Goal: Task Accomplishment & Management: Manage account settings

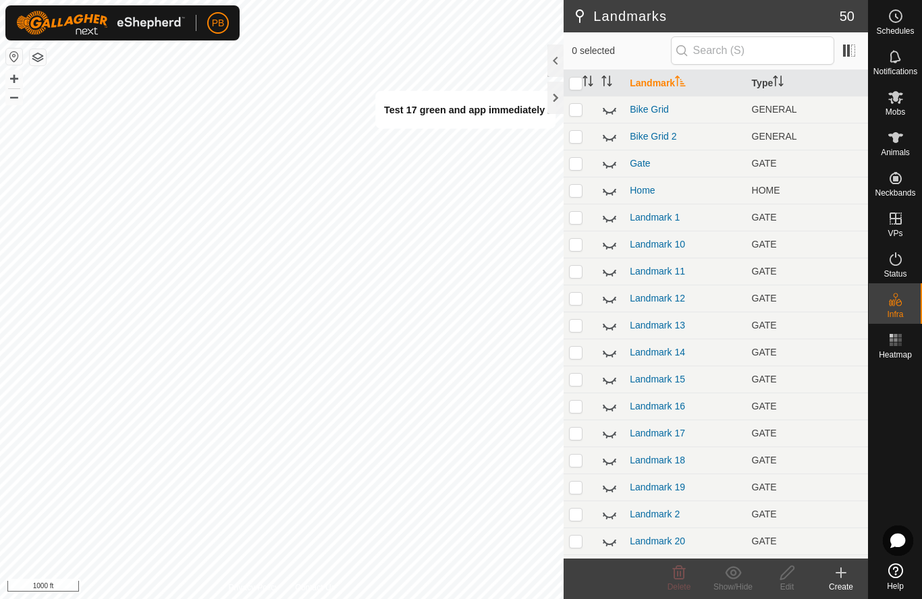
click at [843, 575] on icon at bounding box center [841, 573] width 16 height 16
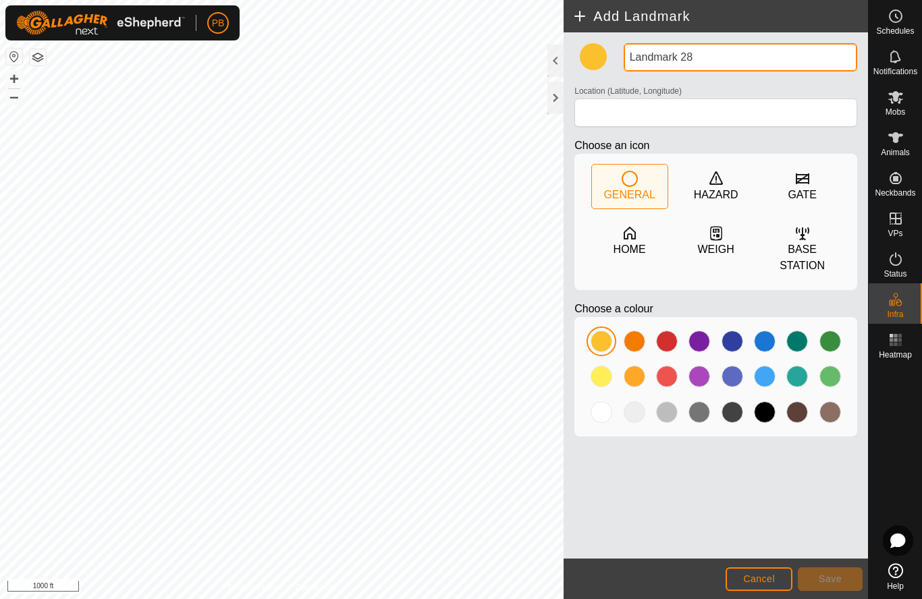
click at [714, 63] on input "Landmark 28" at bounding box center [739, 57] width 233 height 28
type input "L"
type input "Test 18 OK GREEN APP"
type input "-27.906847, 152.118202"
type input "Test 18 OK GREEN APP"
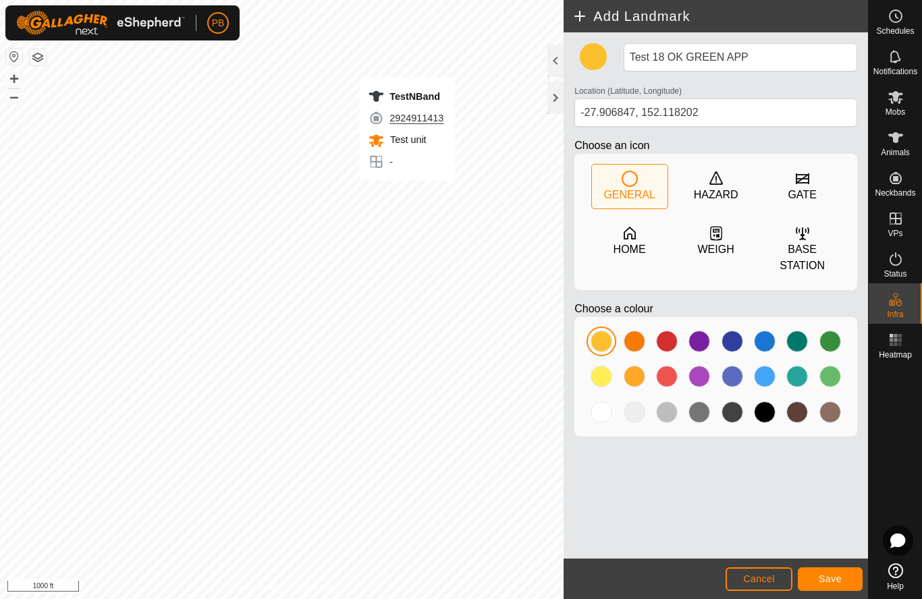
click at [832, 575] on span "Save" at bounding box center [829, 579] width 23 height 11
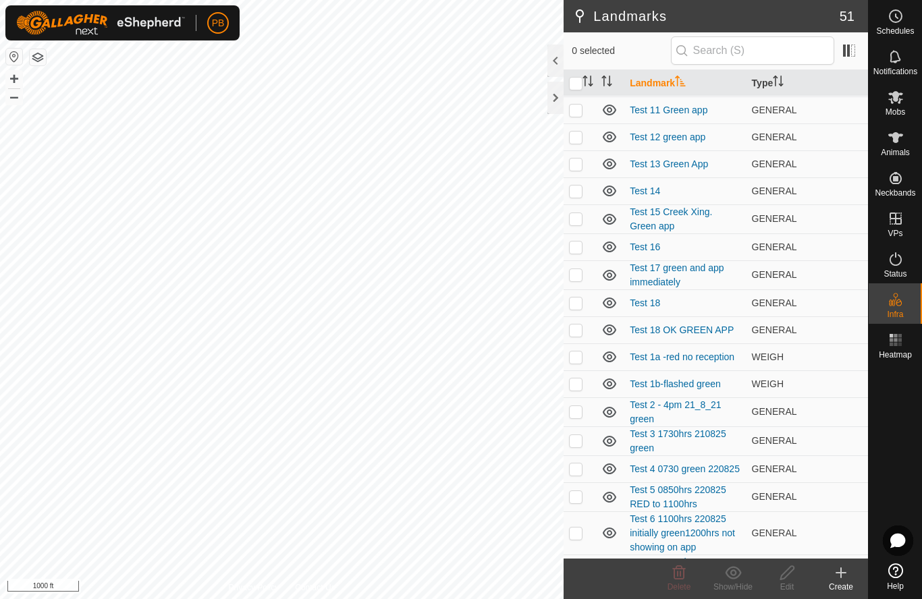
scroll to position [905, 0]
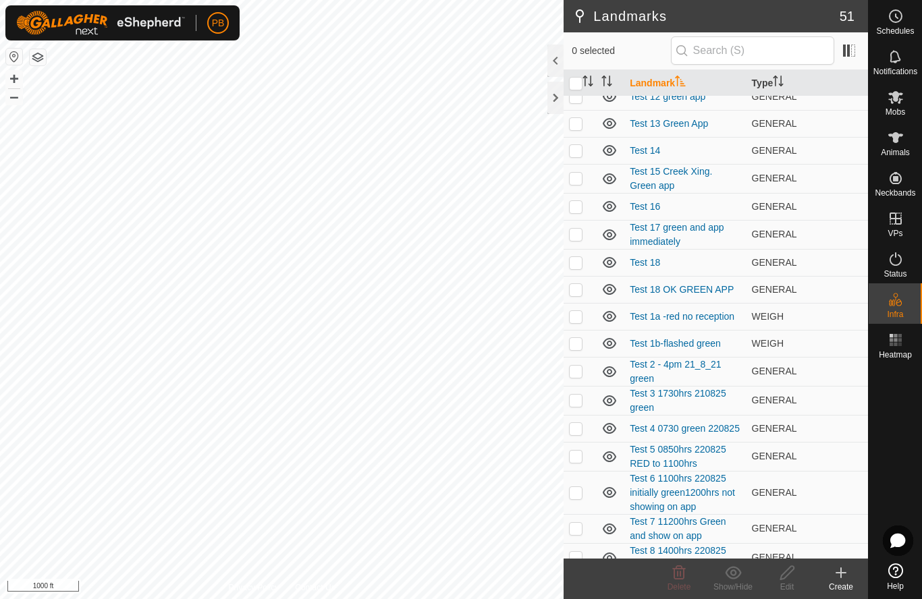
click at [675, 267] on td "Test 18" at bounding box center [684, 262] width 121 height 27
click at [577, 264] on p-checkbox at bounding box center [575, 262] width 13 height 11
checkbox input "true"
click at [781, 578] on icon at bounding box center [786, 572] width 13 height 13
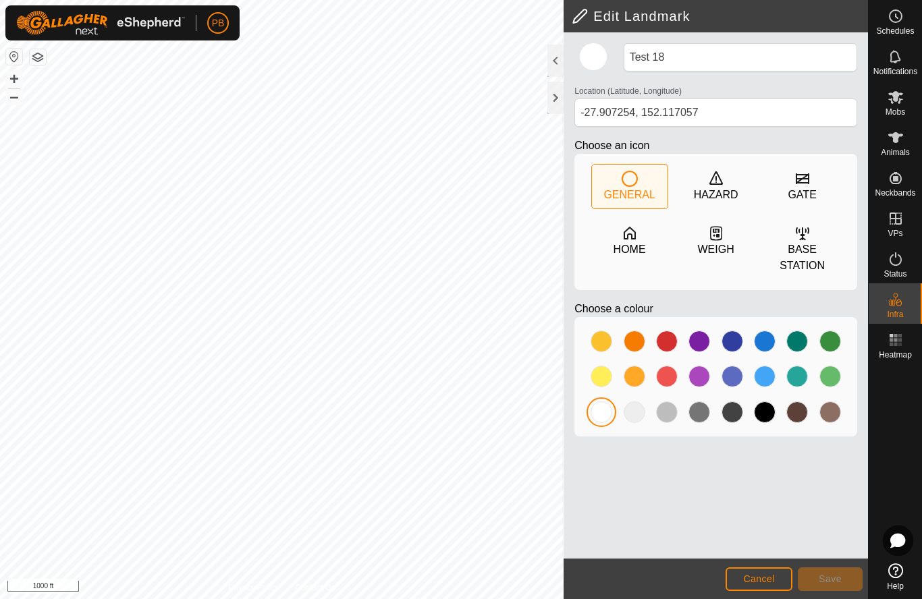
click at [613, 415] on div at bounding box center [601, 412] width 27 height 27
click at [822, 569] on button "Save" at bounding box center [830, 579] width 65 height 24
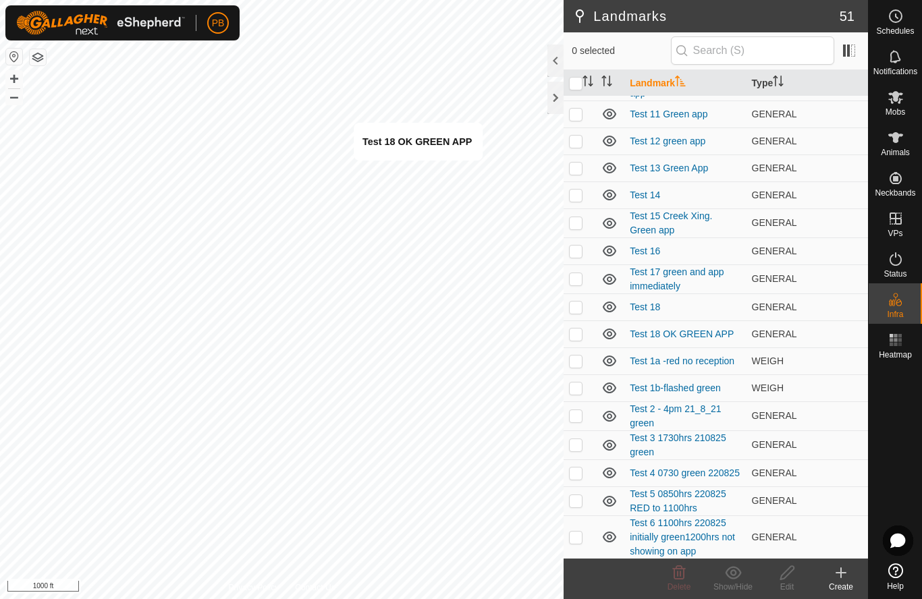
scroll to position [862, 0]
click at [648, 335] on link "Test 18 OK GREEN APP" at bounding box center [682, 332] width 104 height 11
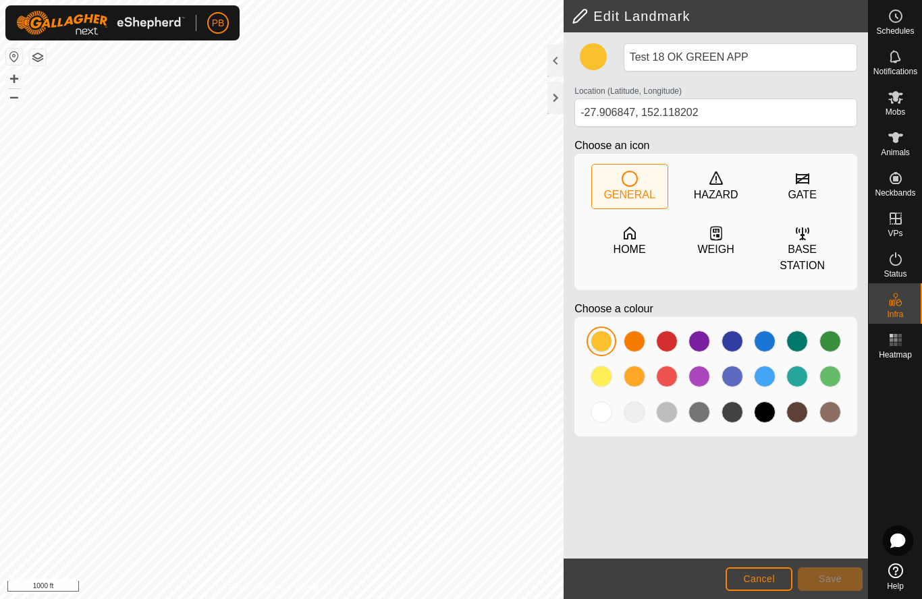
click at [606, 413] on div at bounding box center [601, 412] width 22 height 22
click at [847, 577] on button "Save" at bounding box center [830, 579] width 65 height 24
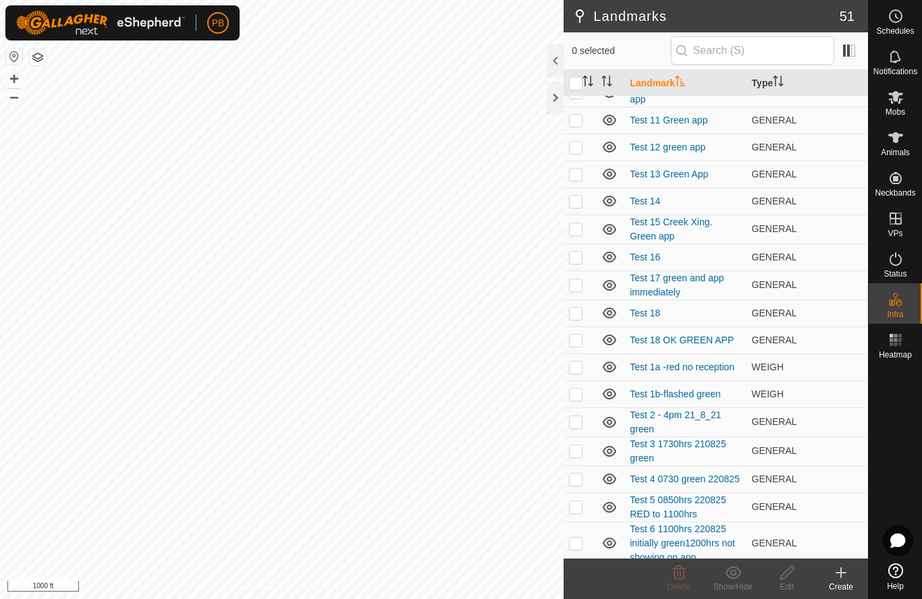
scroll to position [857, 0]
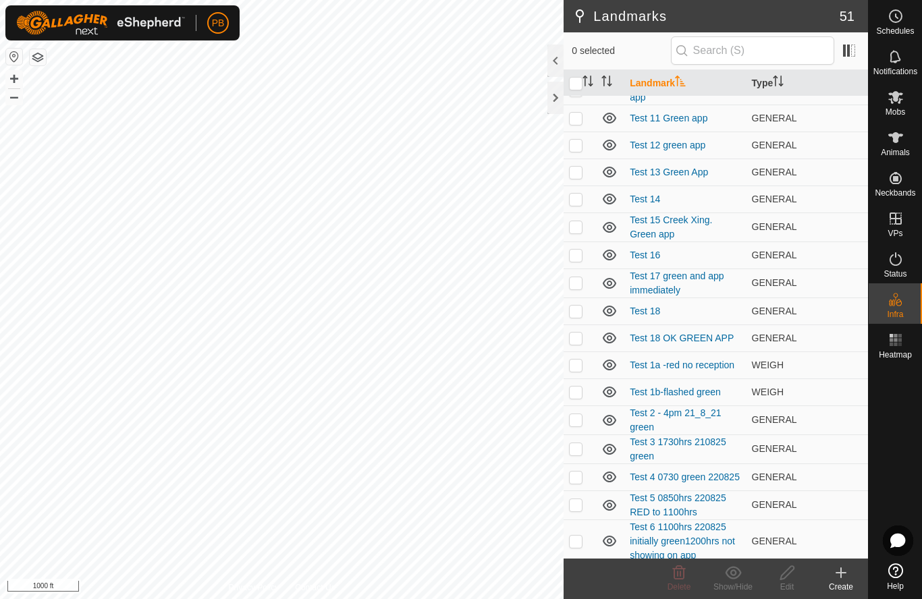
click at [657, 315] on link "Test 18" at bounding box center [645, 311] width 30 height 11
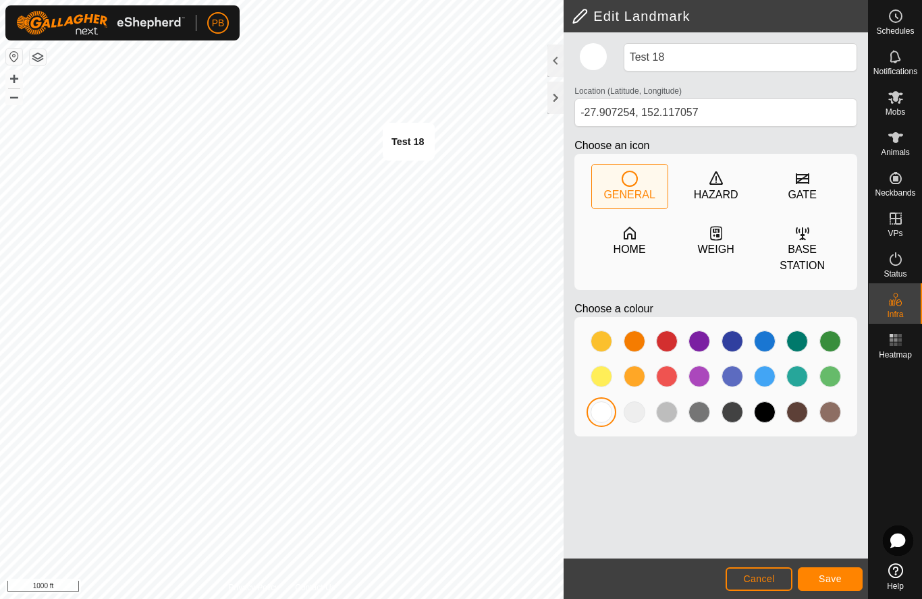
type input "-27.906917, 152.117848"
click at [771, 581] on span "Cancel" at bounding box center [759, 579] width 32 height 11
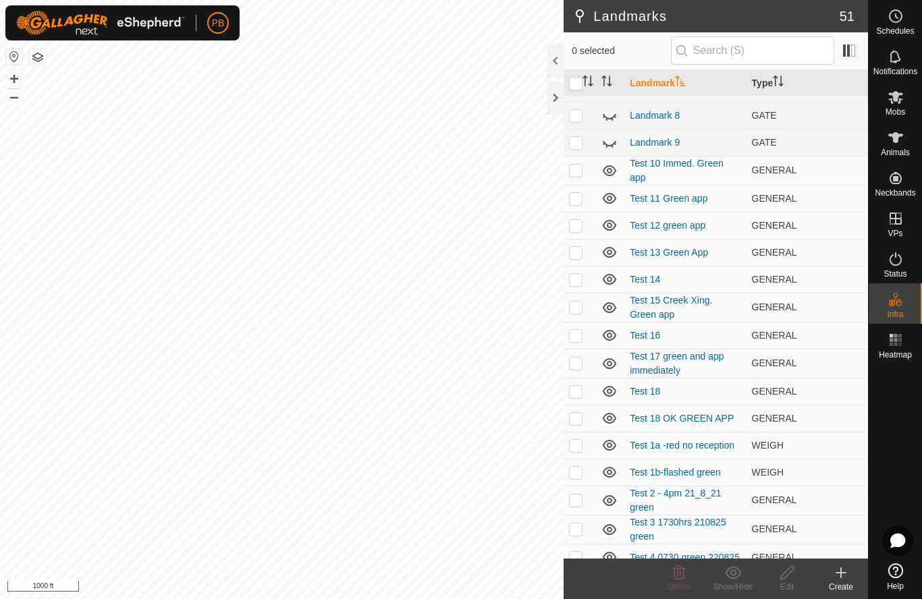
scroll to position [796, 0]
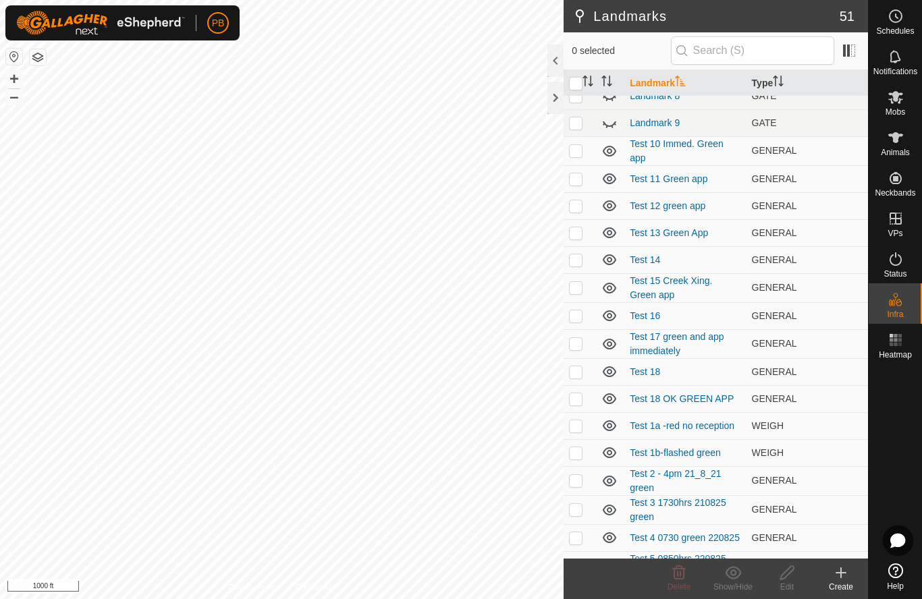
click at [596, 252] on td at bounding box center [579, 259] width 32 height 27
click at [595, 252] on td at bounding box center [579, 259] width 32 height 27
click at [576, 258] on p-checkbox at bounding box center [575, 259] width 13 height 11
click at [573, 263] on p-checkbox at bounding box center [575, 259] width 13 height 11
checkbox input "false"
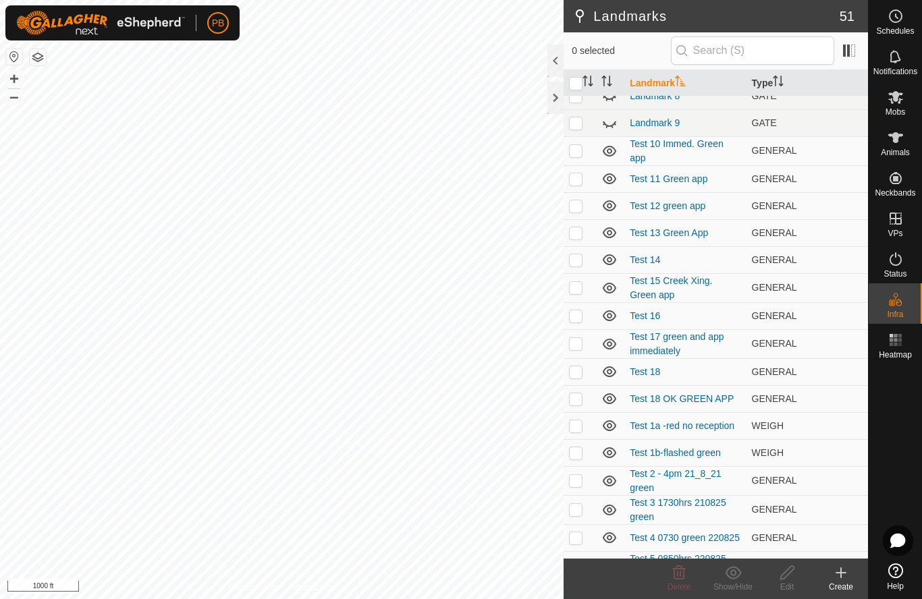
click at [578, 374] on p-checkbox at bounding box center [575, 371] width 13 height 11
click at [680, 578] on icon at bounding box center [679, 572] width 13 height 13
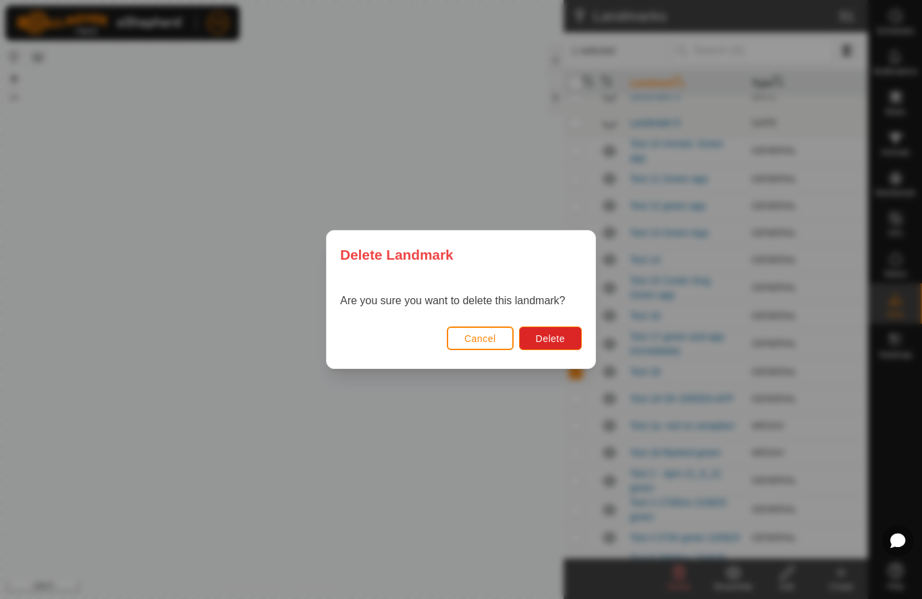
click at [557, 343] on span "Delete" at bounding box center [550, 338] width 29 height 11
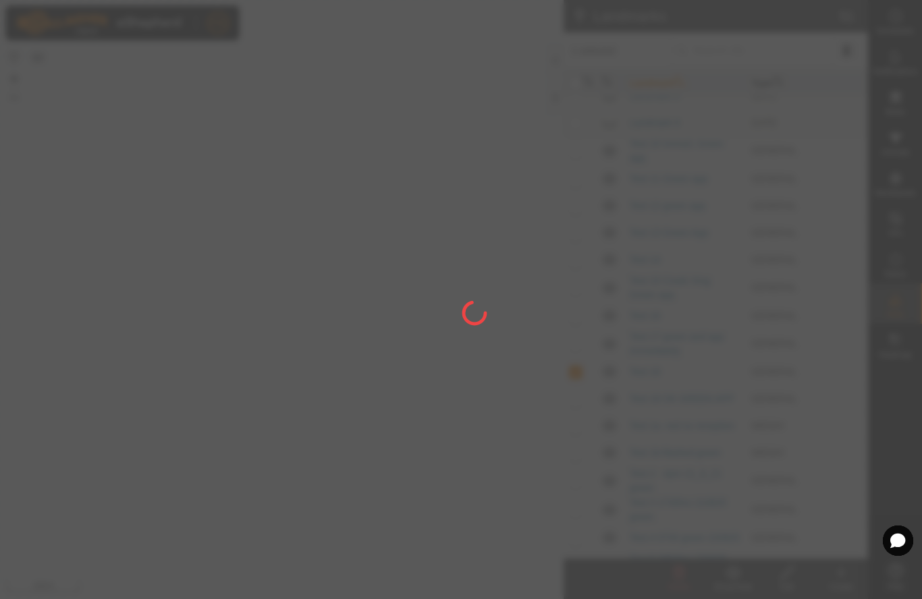
checkbox input "false"
